Goal: Task Accomplishment & Management: Complete application form

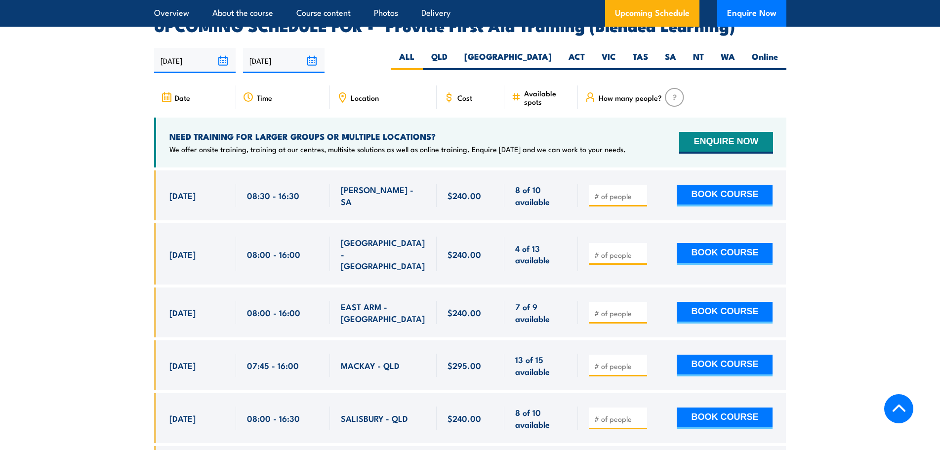
scroll to position [1778, 0]
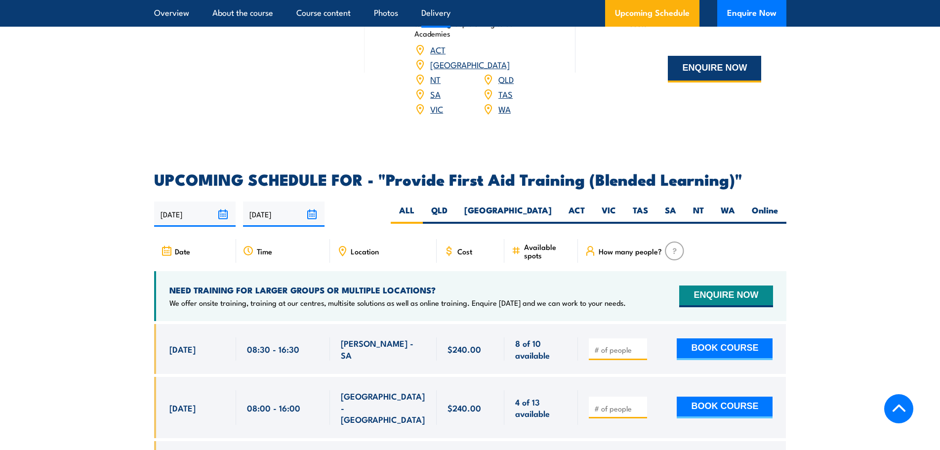
click at [692, 82] on button "ENQUIRE NOW" at bounding box center [714, 69] width 93 height 27
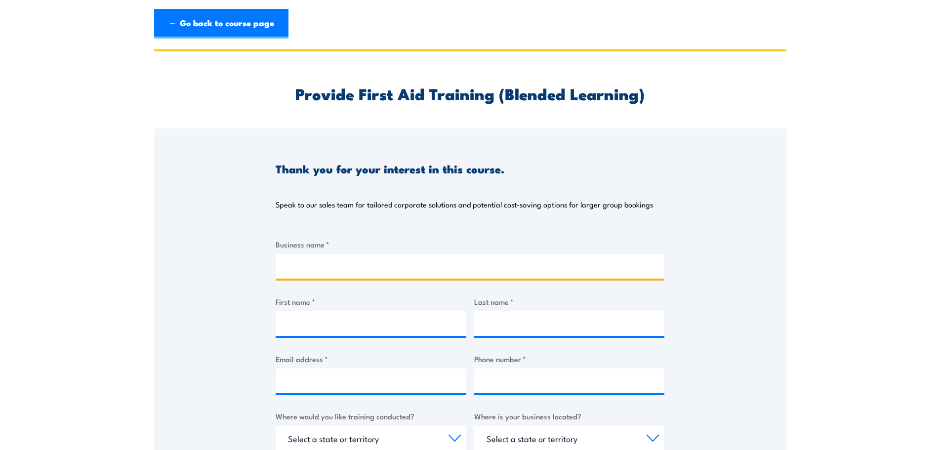
click at [325, 263] on input "Business name *" at bounding box center [470, 266] width 389 height 25
type input "Global Food & Wine"
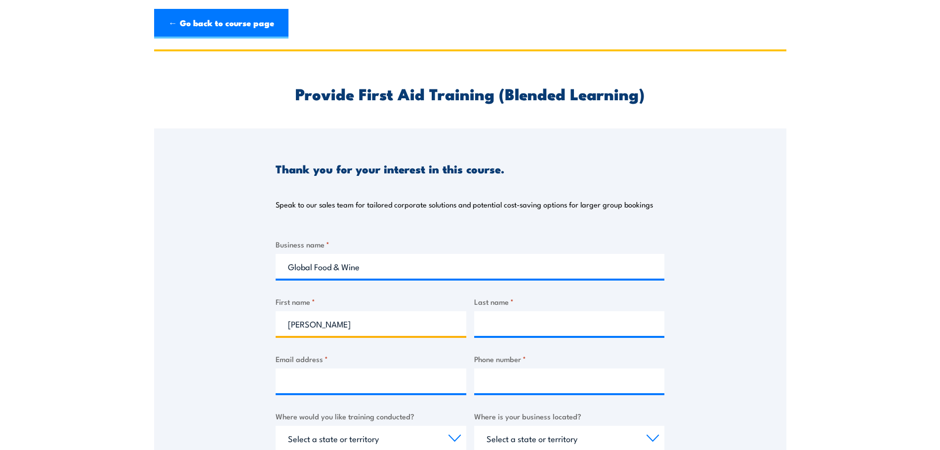
type input "Rebecca"
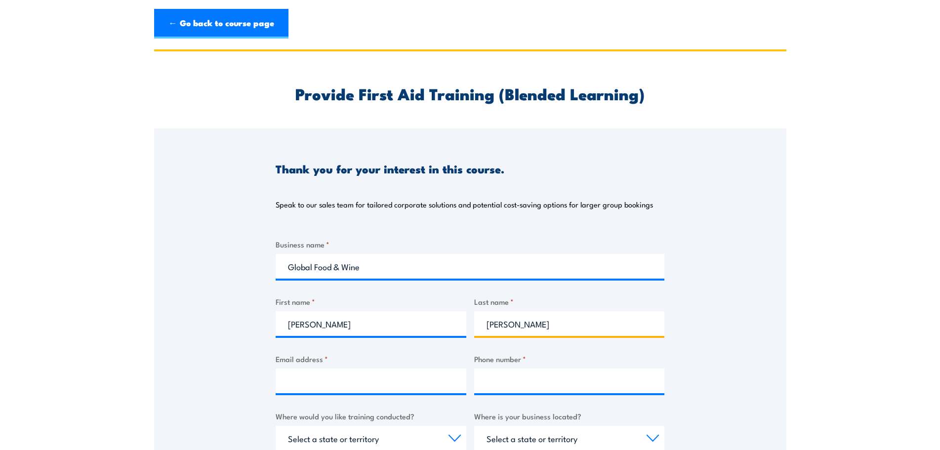
type input "Morris"
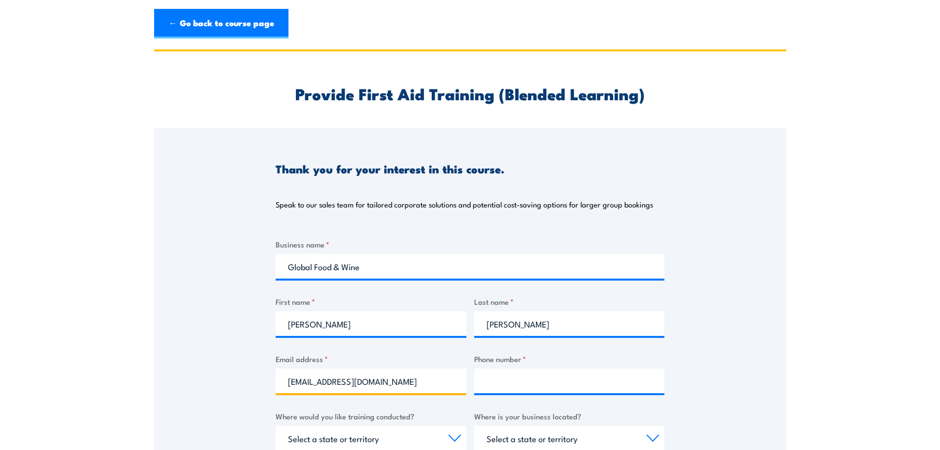
type input "rebeccam@globalfw.com.au"
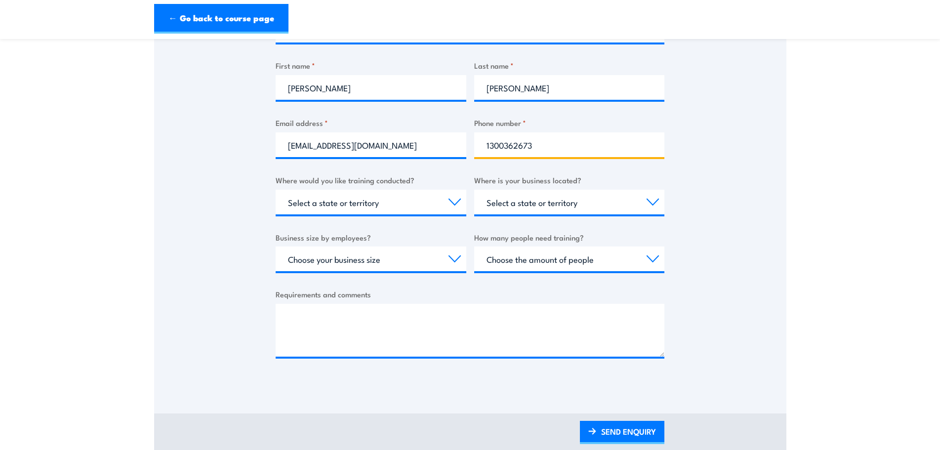
scroll to position [247, 0]
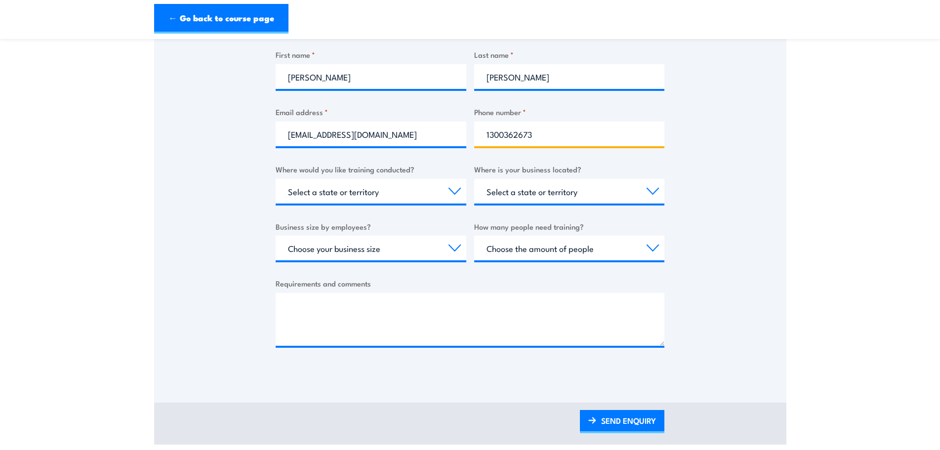
type input "1300362673"
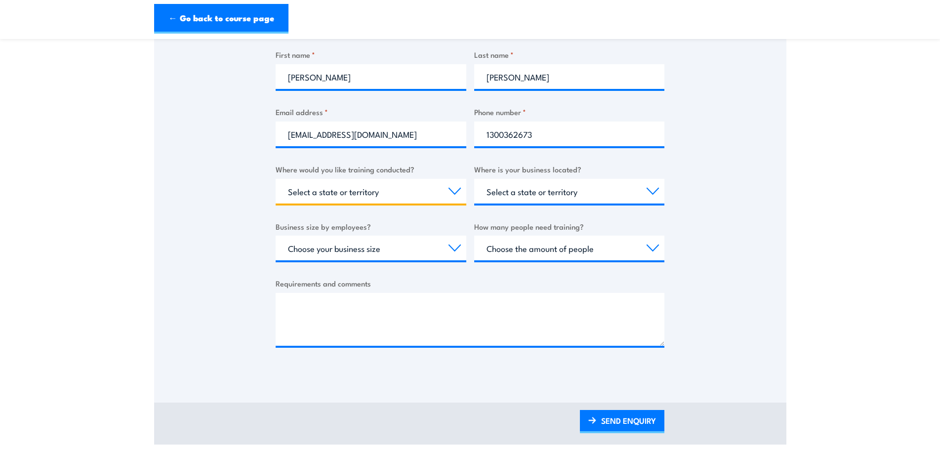
click at [455, 193] on select "Select a state or territory Nationally - multiple locations QLD NSW VIC SA ACT …" at bounding box center [371, 191] width 191 height 25
select select "QLD"
click at [276, 179] on select "Select a state or territory Nationally - multiple locations QLD NSW VIC SA ACT …" at bounding box center [371, 191] width 191 height 25
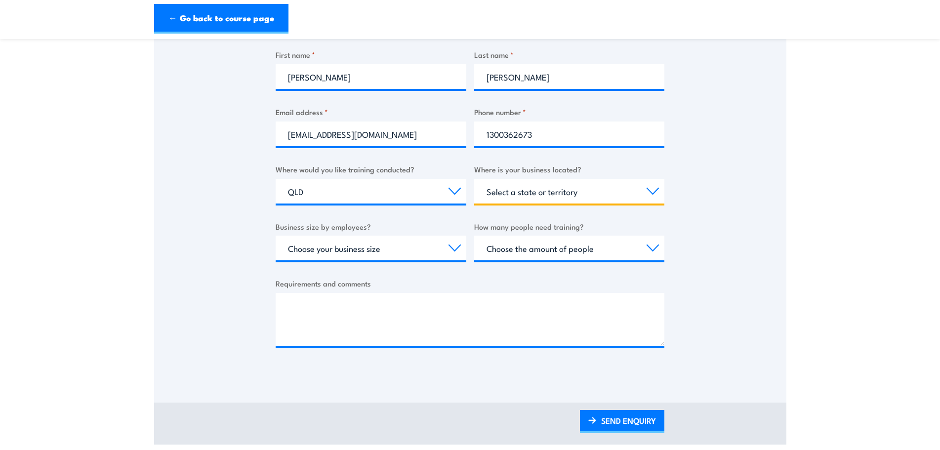
click at [652, 189] on select "Select a state or territory QLD NSW VIC SA ACT WA TAS NT" at bounding box center [569, 191] width 191 height 25
select select "QLD"
click at [474, 179] on select "Select a state or territory QLD NSW VIC SA ACT WA TAS NT" at bounding box center [569, 191] width 191 height 25
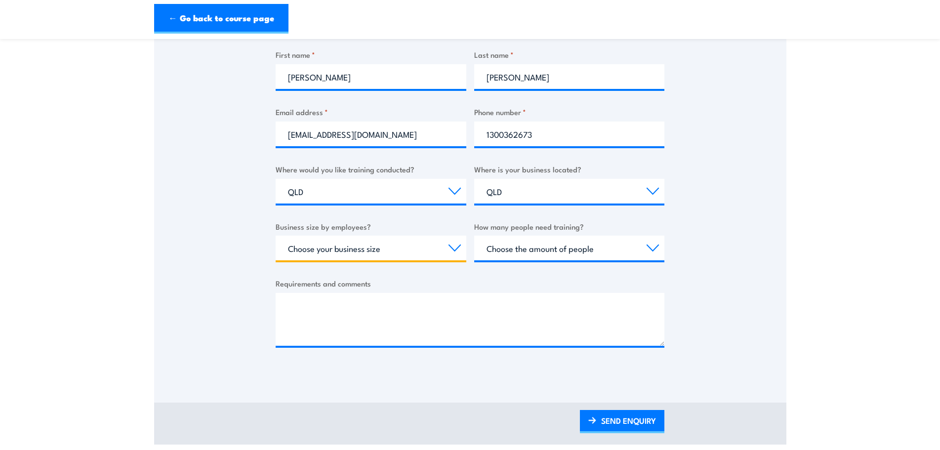
click at [454, 245] on select "Choose your business size 1 to 19 20 to 199 200+" at bounding box center [371, 248] width 191 height 25
select select "200+"
click at [276, 236] on select "Choose your business size 1 to 19 20 to 199 200+" at bounding box center [371, 248] width 191 height 25
click at [653, 245] on select "Choose the amount of people 1 to 4 5 to 19 20+" at bounding box center [569, 248] width 191 height 25
select select "1 to 4"
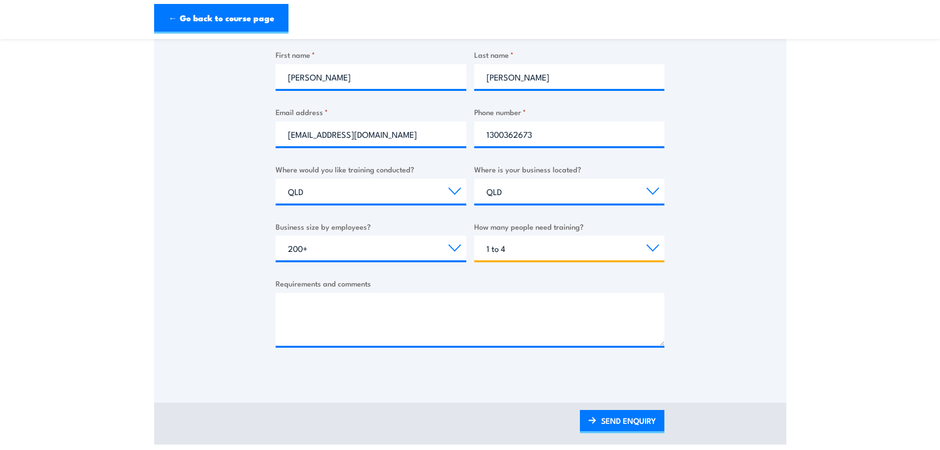
click at [474, 236] on select "Choose the amount of people 1 to 4 5 to 19 20+" at bounding box center [569, 248] width 191 height 25
click at [286, 300] on textarea "Requirements and comments" at bounding box center [470, 319] width 389 height 53
type textarea "f"
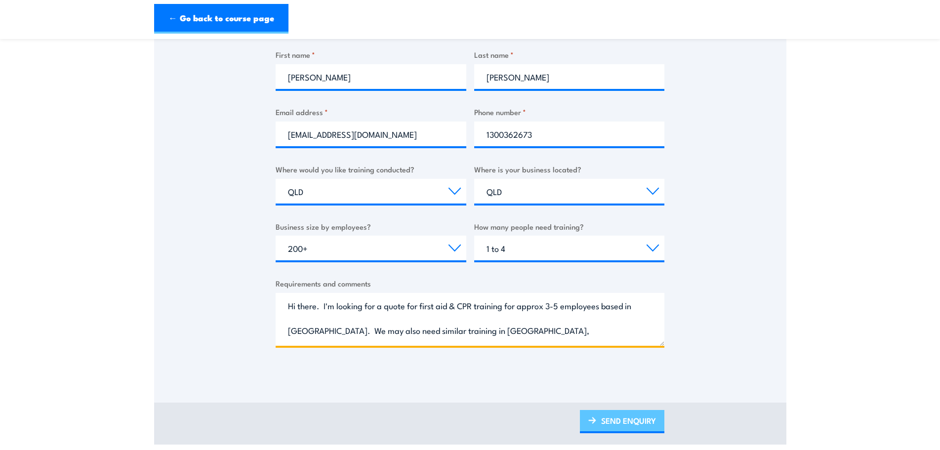
type textarea "Hi there. I'm looking for a quote for first aid & CPR training for approx 3-5 e…"
click at [632, 415] on link "SEND ENQUIRY" at bounding box center [622, 421] width 84 height 23
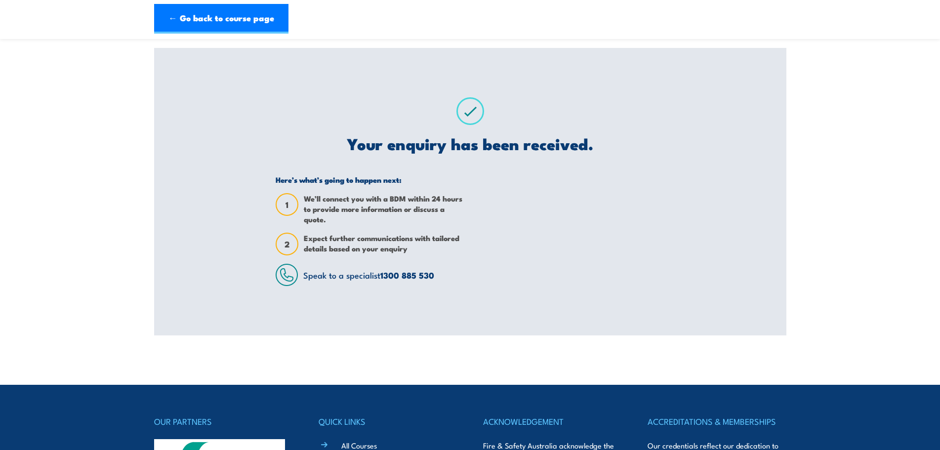
scroll to position [0, 0]
